Goal: Transaction & Acquisition: Download file/media

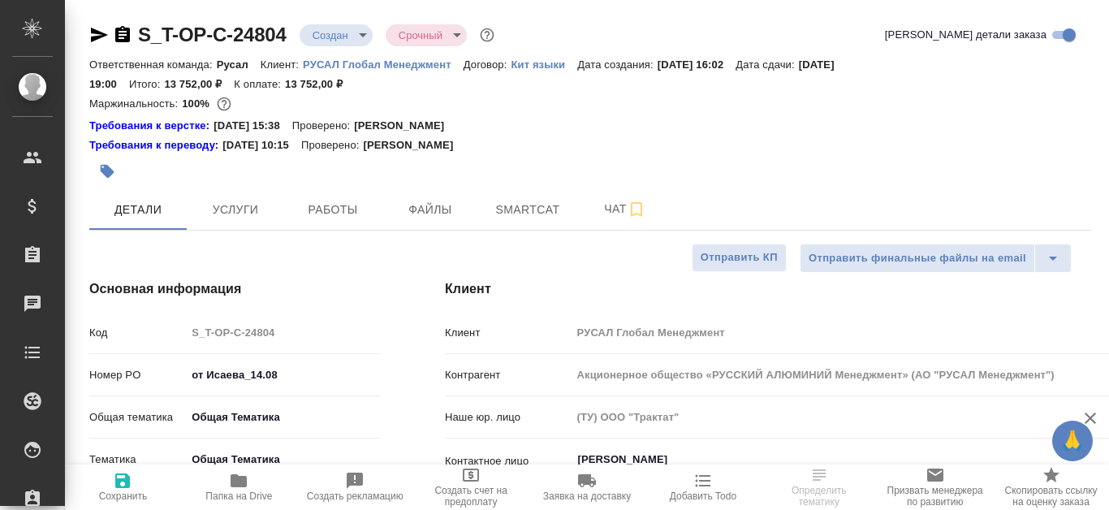
select select "RU"
type textarea "x"
click at [336, 214] on span "Работы" at bounding box center [333, 210] width 78 height 20
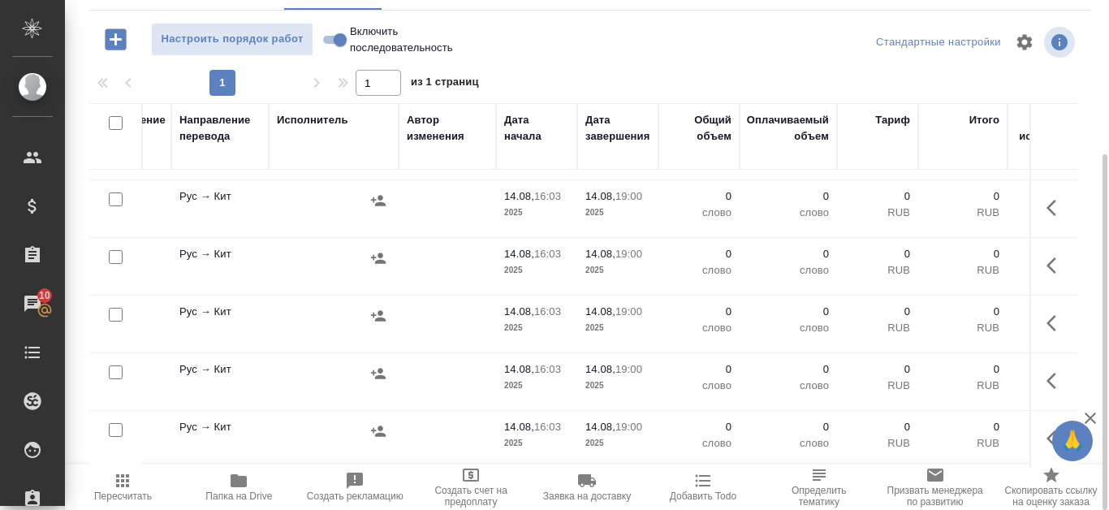
scroll to position [126, 483]
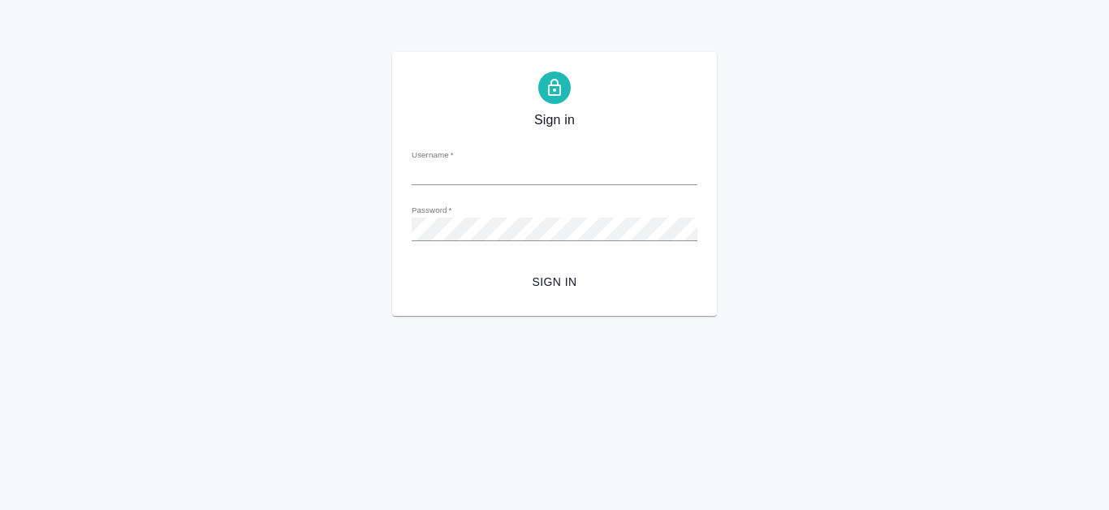
type input "[EMAIL_ADDRESS][DOMAIN_NAME]"
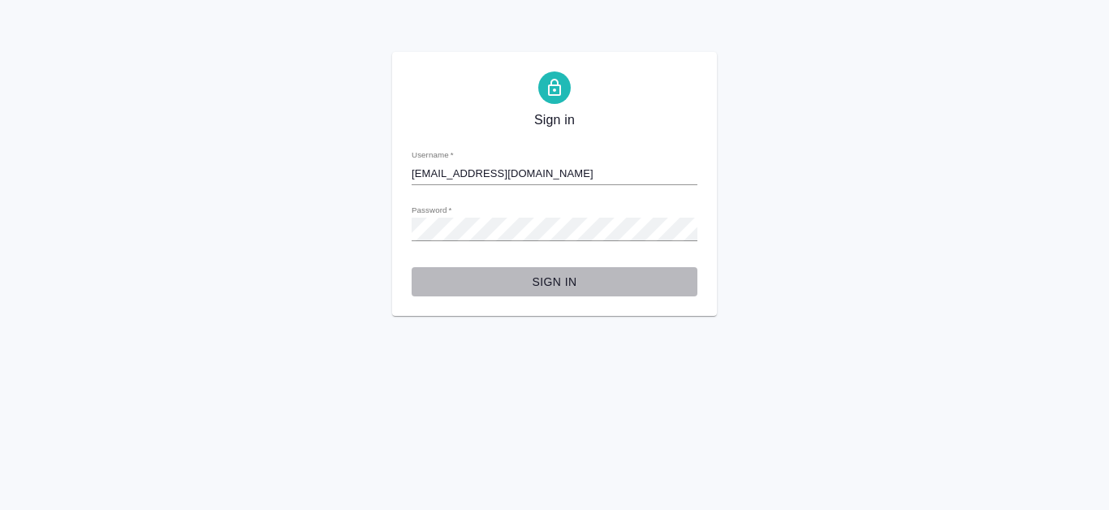
click at [564, 282] on span "Sign in" at bounding box center [555, 282] width 260 height 20
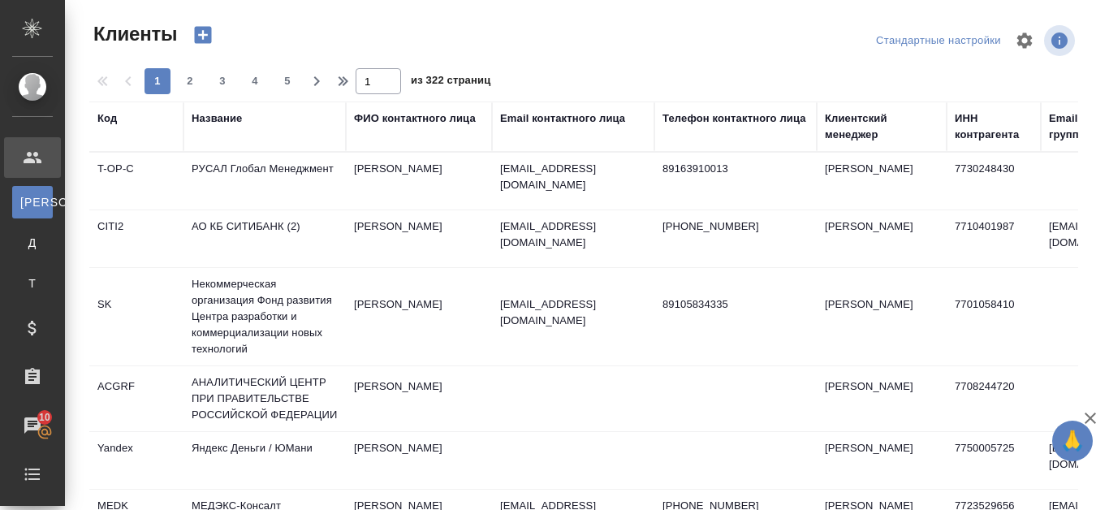
select select "RU"
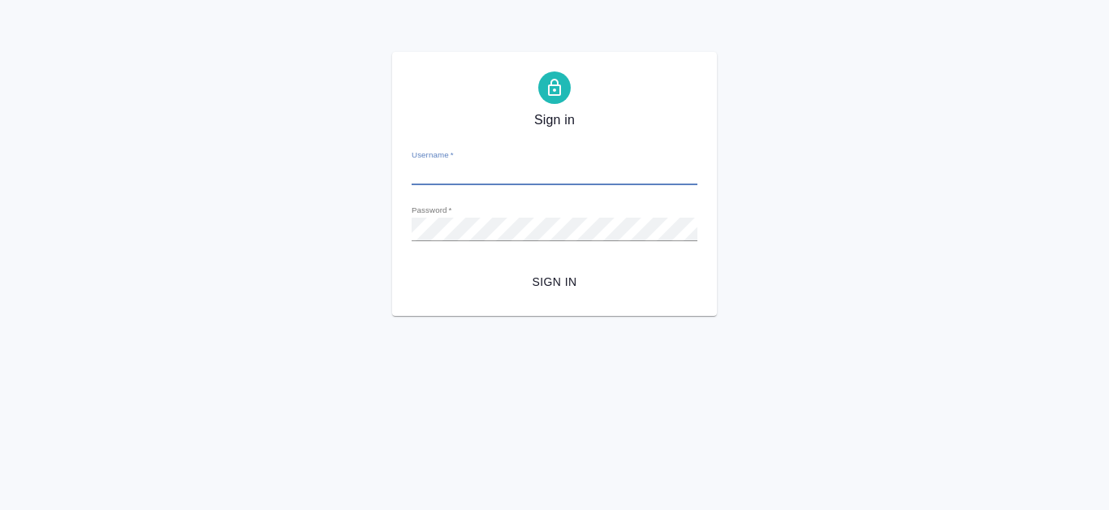
type input "e.kanataeva@awatera.com"
click at [581, 277] on span "Sign in" at bounding box center [555, 282] width 260 height 20
type input "e.kanataeva@awatera.com"
click at [566, 285] on span "Sign in" at bounding box center [555, 282] width 260 height 20
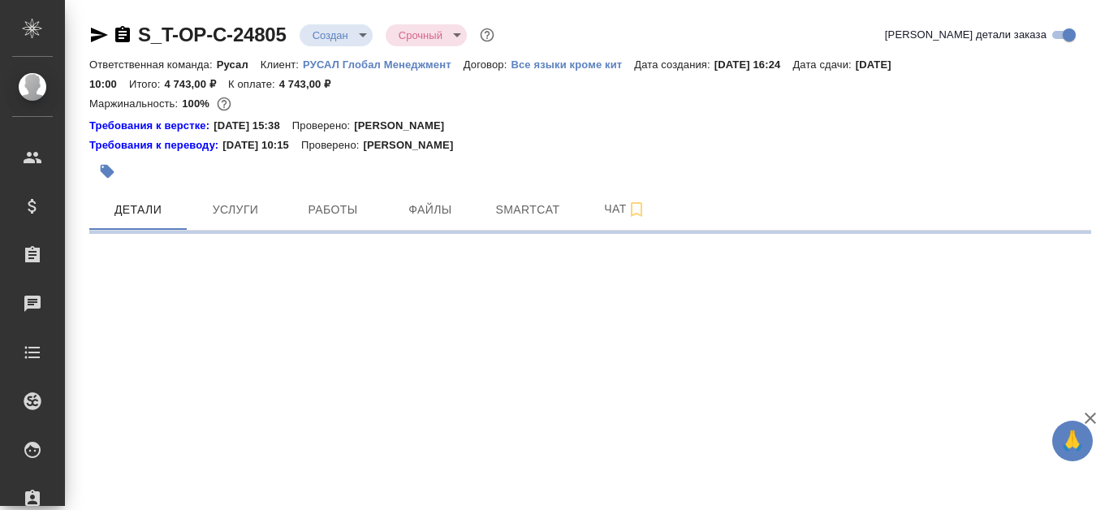
select select "RU"
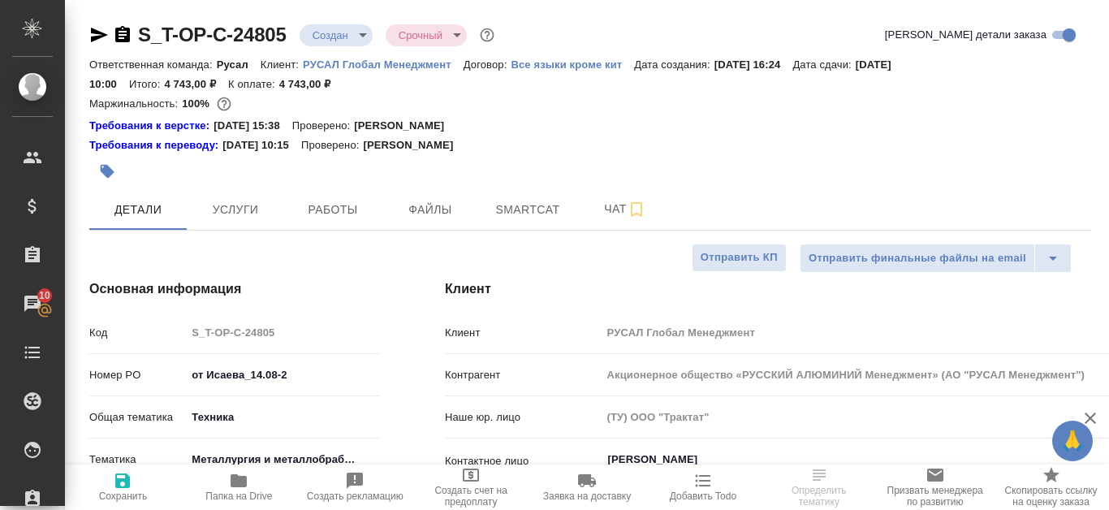
select select "RU"
type textarea "x"
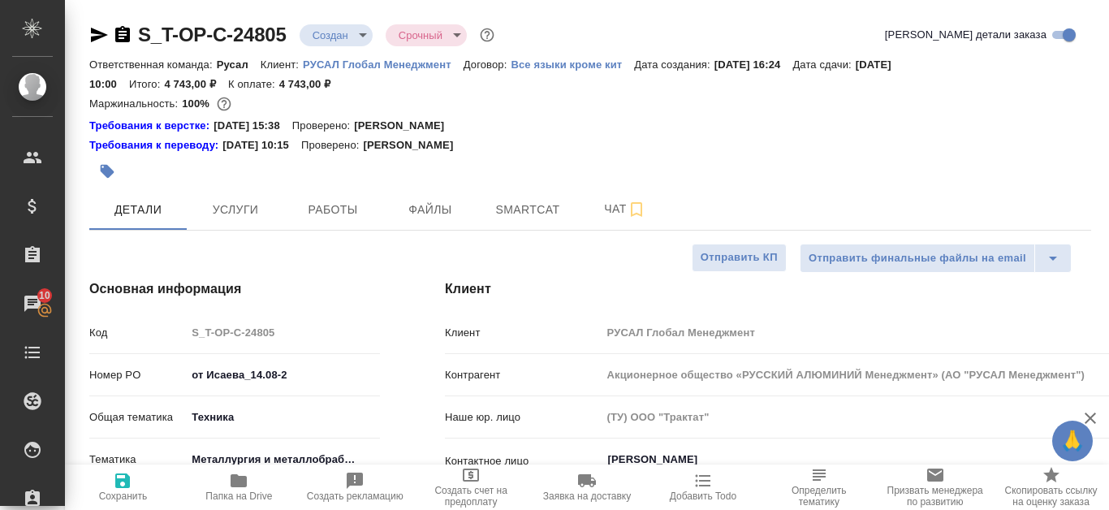
type textarea "x"
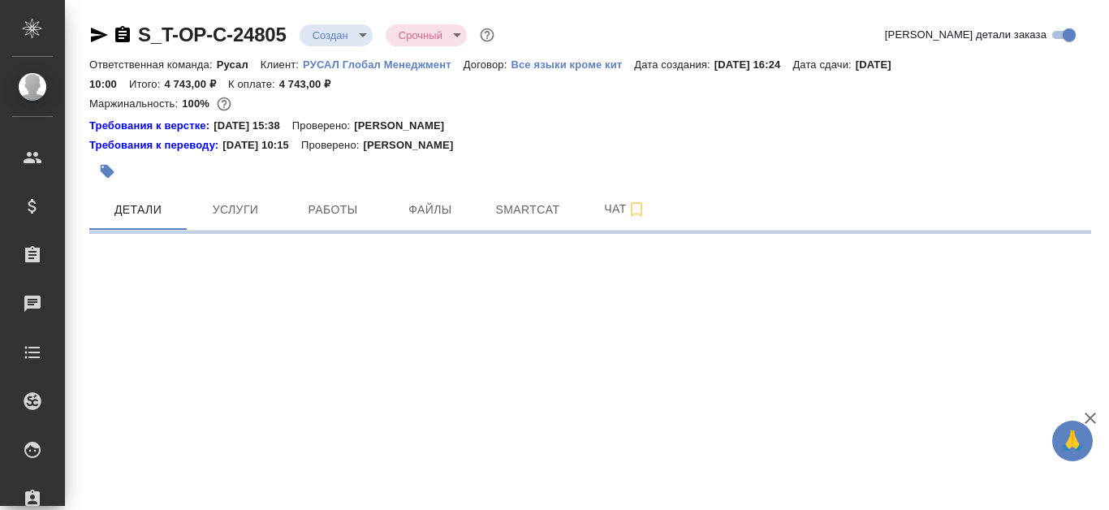
select select "RU"
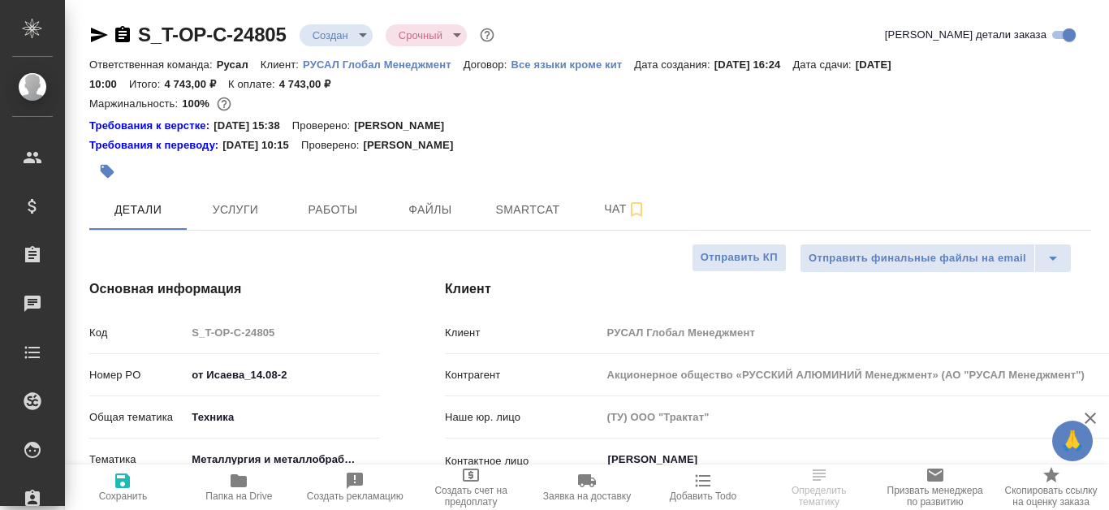
type textarea "x"
click at [350, 206] on span "Работы" at bounding box center [333, 210] width 78 height 20
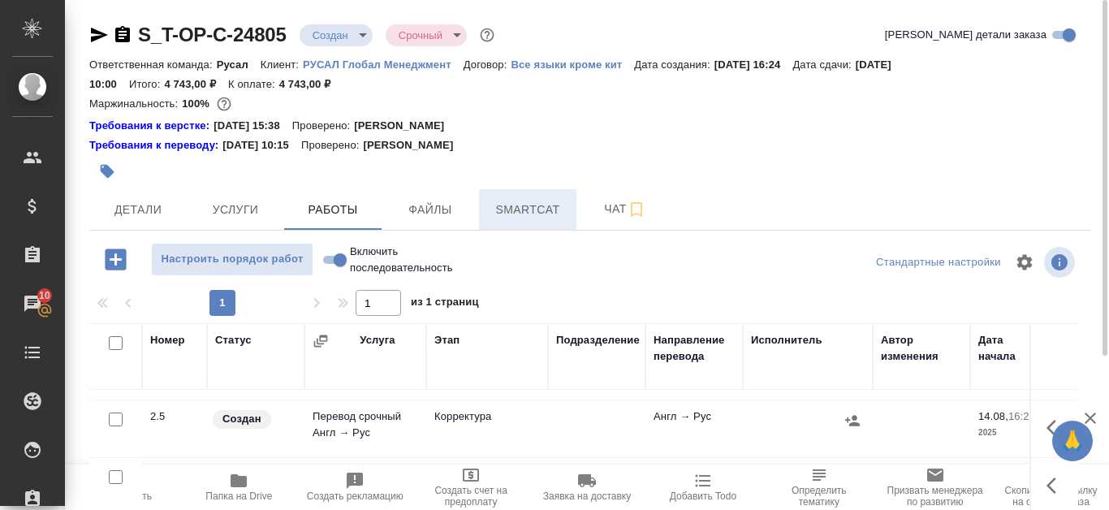
click at [560, 212] on span "Smartcat" at bounding box center [528, 210] width 78 height 20
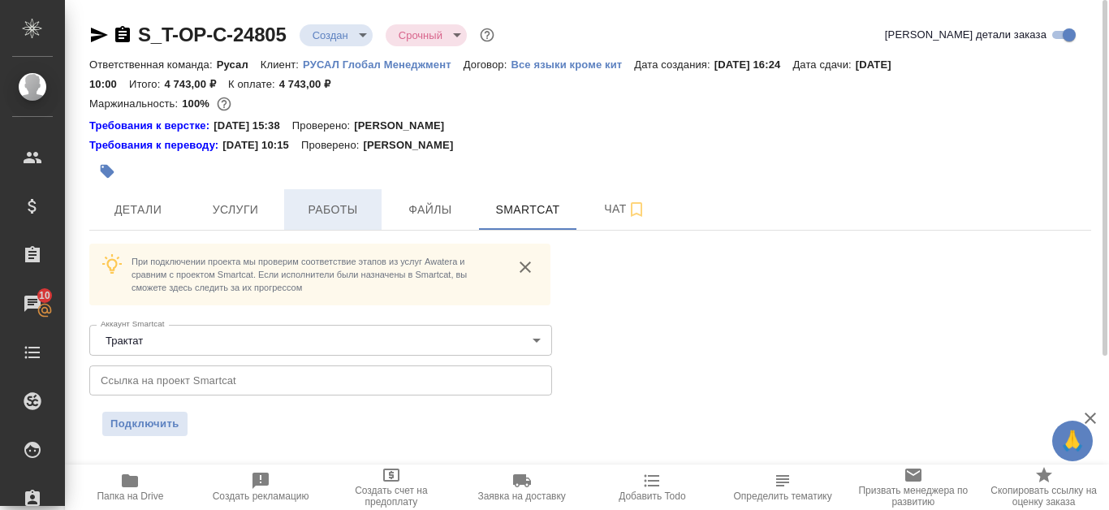
click at [345, 217] on span "Работы" at bounding box center [333, 210] width 78 height 20
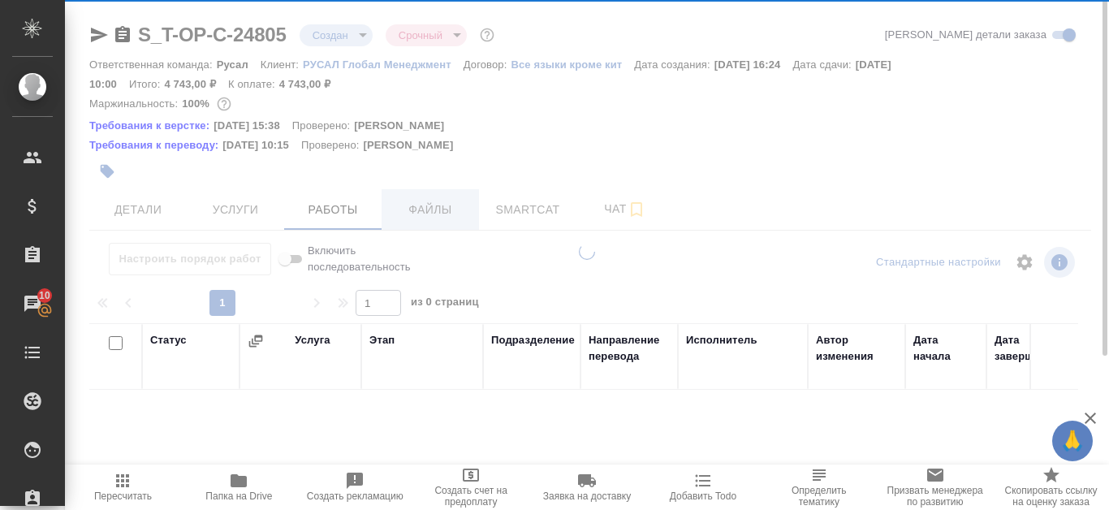
click at [438, 198] on div at bounding box center [587, 255] width 1044 height 510
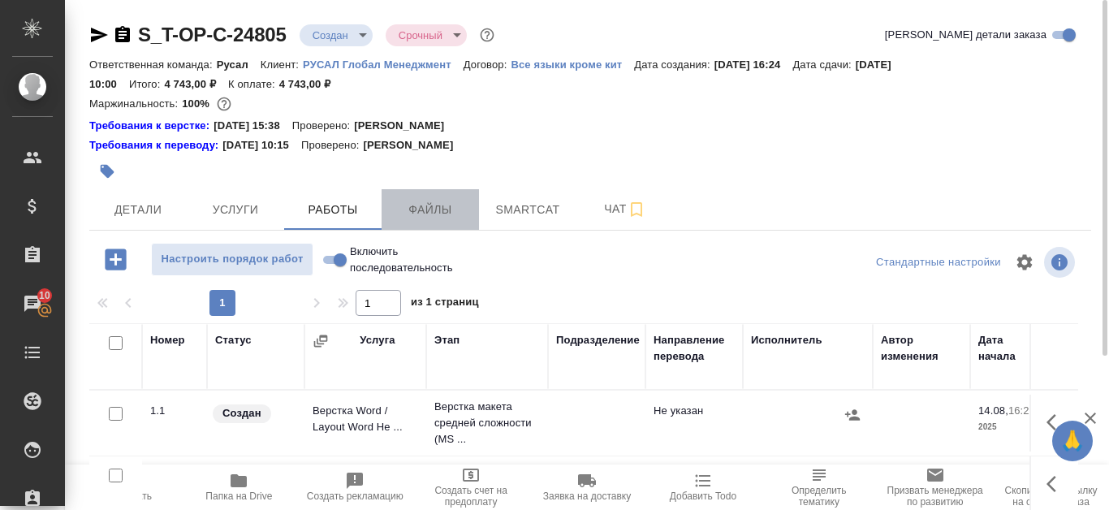
click at [476, 201] on button "Файлы" at bounding box center [430, 209] width 97 height 41
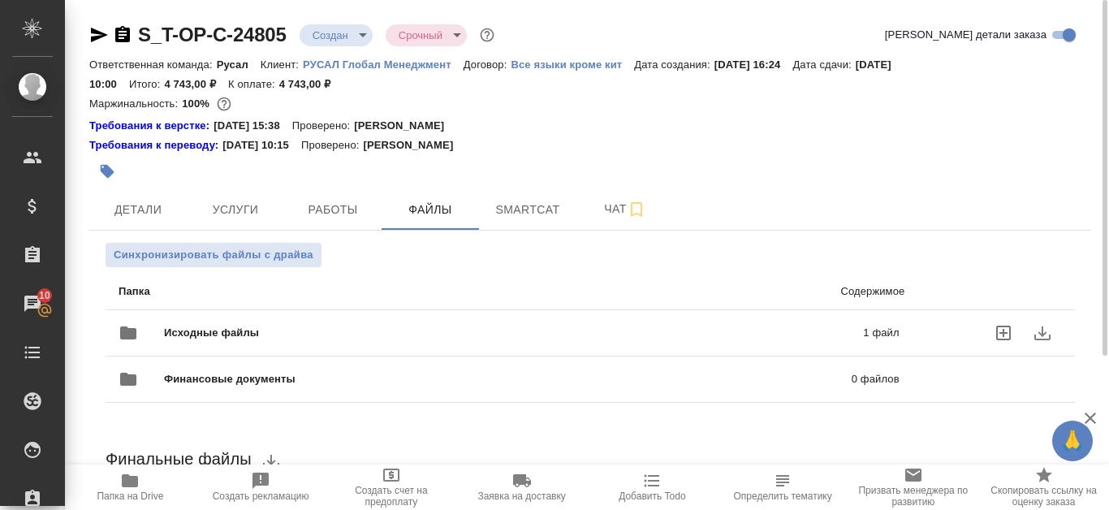
click at [371, 335] on span "Исходные файлы" at bounding box center [362, 333] width 397 height 16
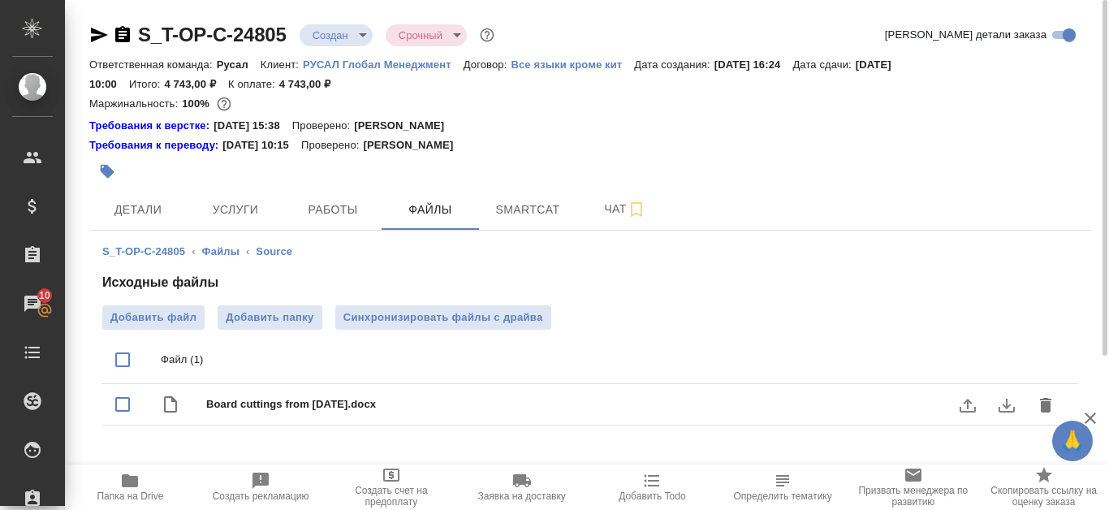
click at [1009, 406] on icon "download" at bounding box center [1007, 406] width 16 height 14
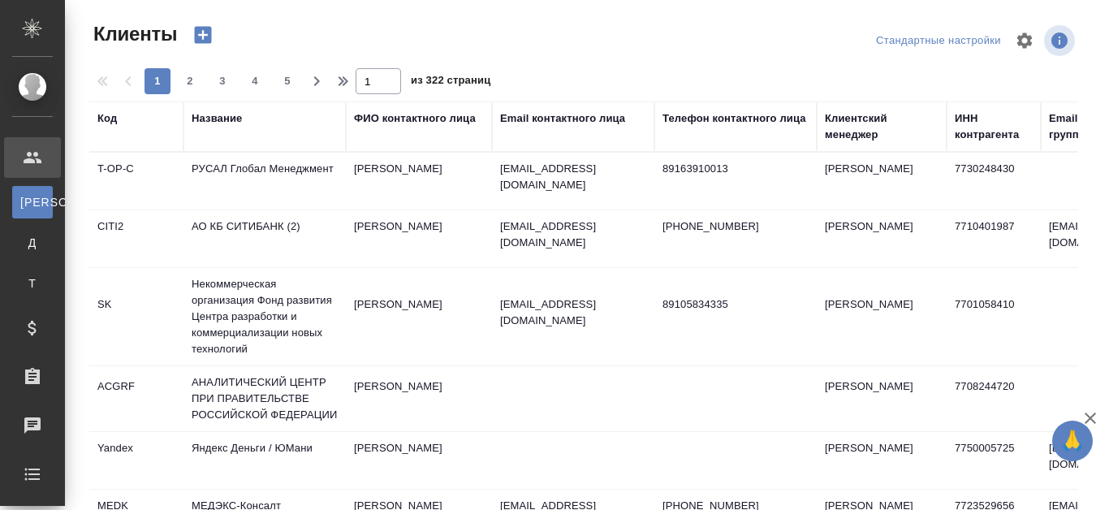
select select "RU"
